Goal: Information Seeking & Learning: Learn about a topic

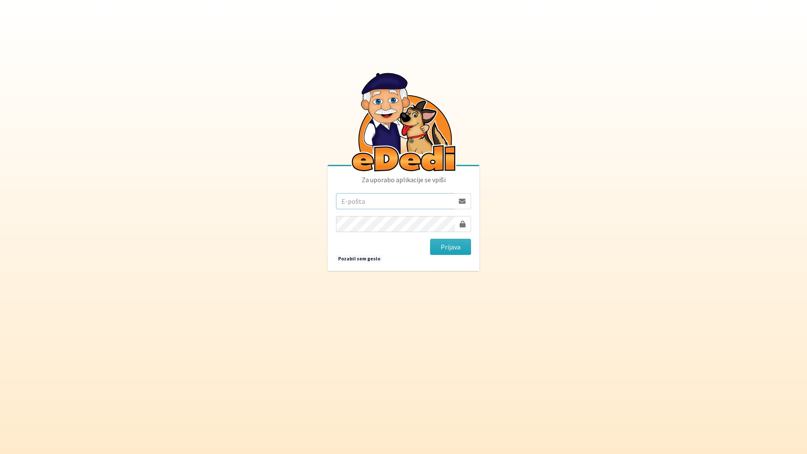
click at [413, 203] on input "email" at bounding box center [395, 201] width 118 height 16
type input "[EMAIL_ADDRESS][DOMAIN_NAME]"
click at [430, 239] on button "Prijava" at bounding box center [450, 247] width 41 height 16
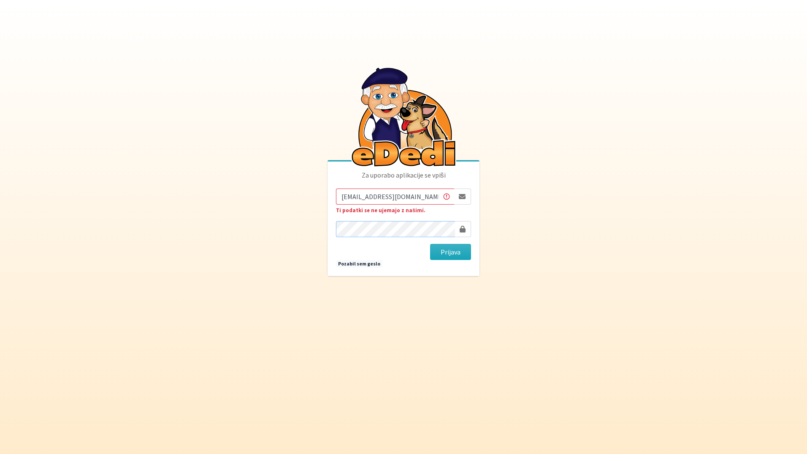
click at [430, 244] on button "Prijava" at bounding box center [450, 252] width 41 height 16
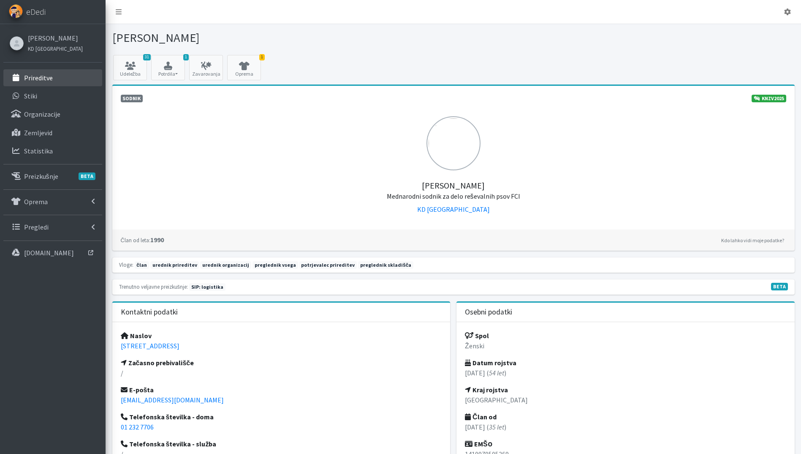
click at [44, 76] on p "Prireditve" at bounding box center [38, 77] width 29 height 8
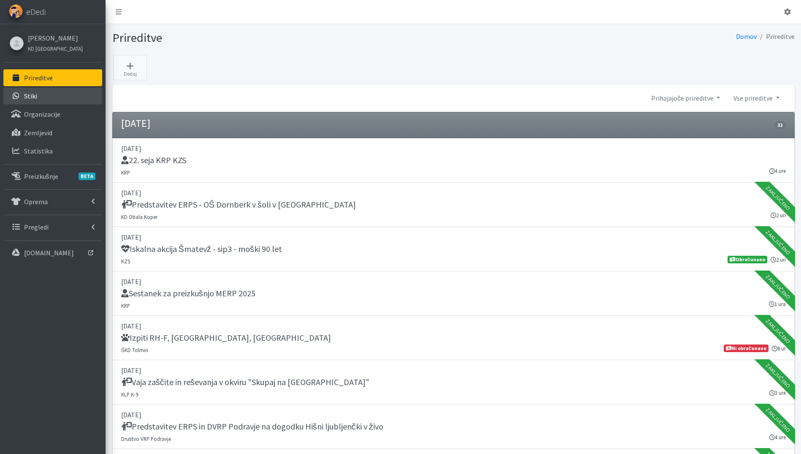
click at [37, 93] on link "Stiki" at bounding box center [52, 95] width 99 height 17
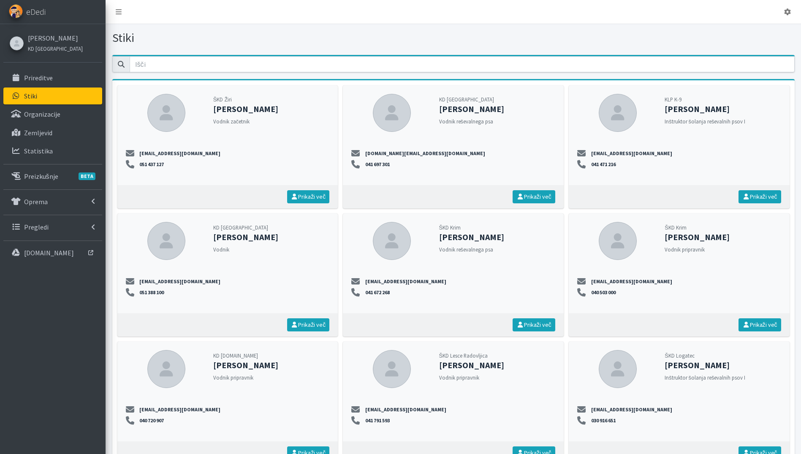
click at [60, 36] on div "Katja Skulj KD Ljubljana" at bounding box center [54, 43] width 61 height 24
click at [54, 37] on link "[PERSON_NAME]" at bounding box center [55, 38] width 55 height 10
click at [41, 73] on link "Prireditve" at bounding box center [52, 77] width 99 height 17
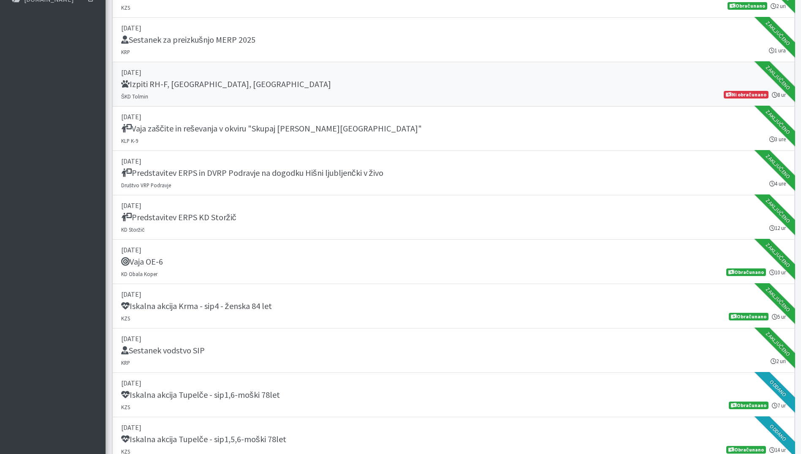
scroll to position [507, 0]
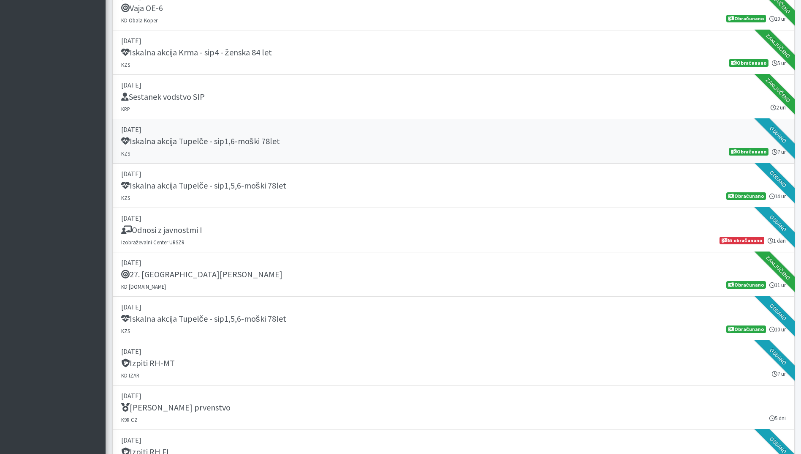
click at [241, 144] on h5 "Iskalna akcija Tupelče - sip1,6-moški 78let" at bounding box center [200, 141] width 159 height 10
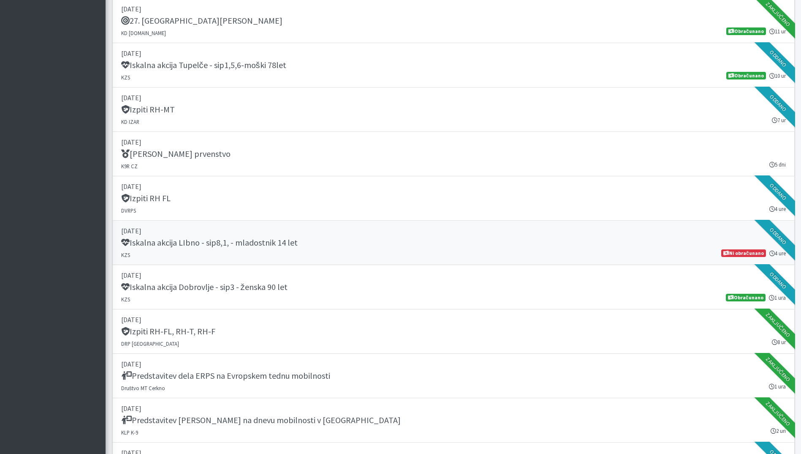
click at [249, 253] on link "[DATE] Iskalna akcija LIbno - sip8,1, - mladostnik 14 let KZS 4 ure Ni obračuna…" at bounding box center [453, 242] width 682 height 44
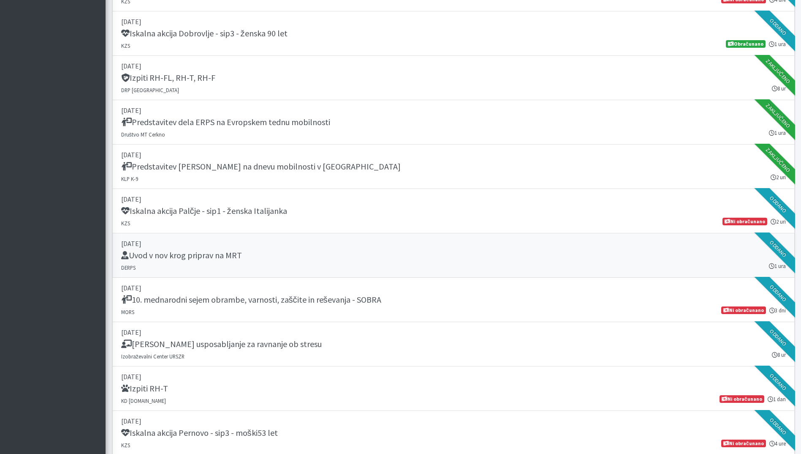
click at [280, 263] on link "22. september 2025 Uvod v nov krog priprav na MRT DERPS 1 ura Oddano" at bounding box center [453, 255] width 682 height 44
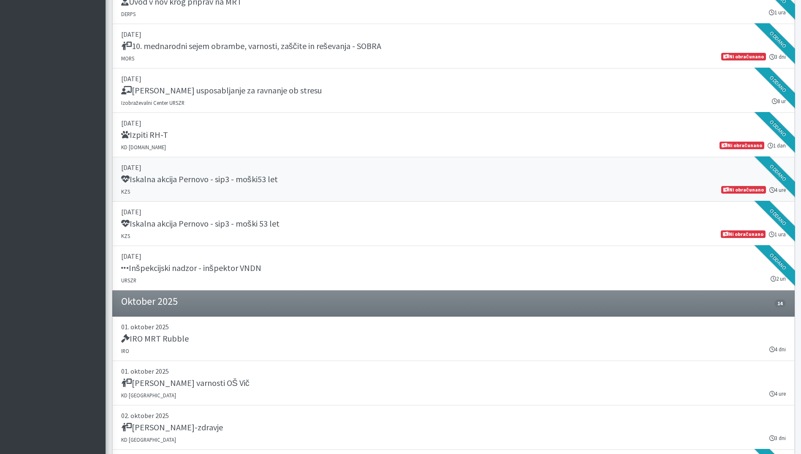
click at [190, 179] on h5 "Iskalna akcija Pernovo - sip3 - moški53 let" at bounding box center [199, 179] width 157 height 10
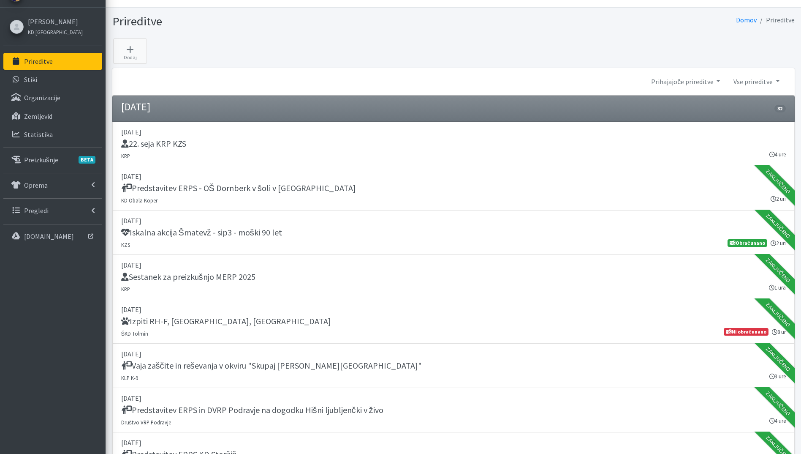
scroll to position [0, 0]
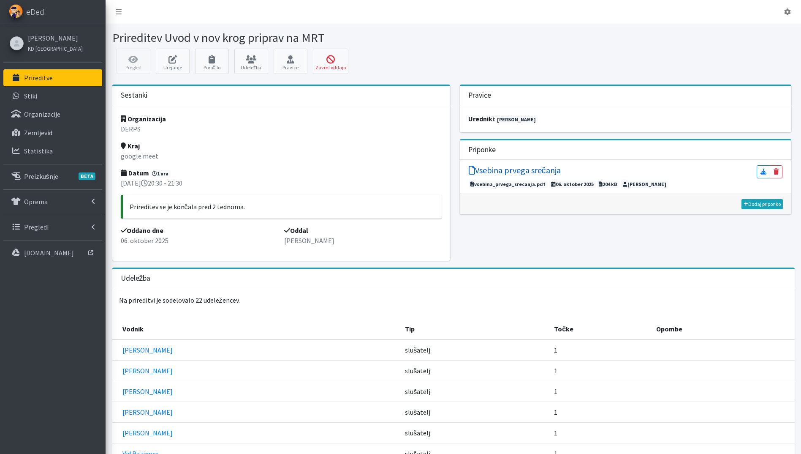
click at [536, 171] on h5 "Vsebina prvega srečanja" at bounding box center [515, 170] width 92 height 10
